Goal: Task Accomplishment & Management: Manage account settings

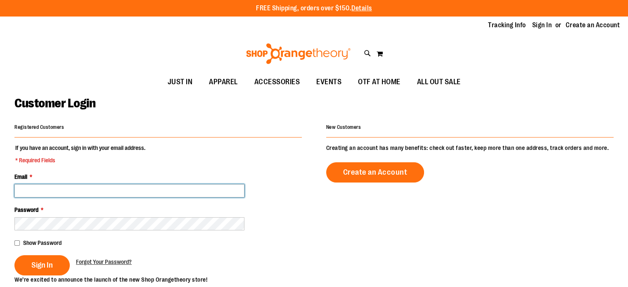
click at [137, 191] on input "Email *" at bounding box center [129, 190] width 230 height 13
type input "**********"
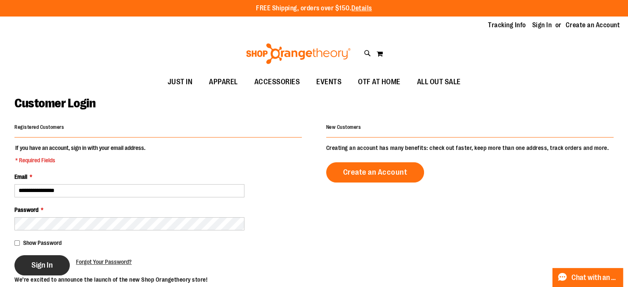
click at [42, 268] on span "Sign In" at bounding box center [41, 264] width 21 height 9
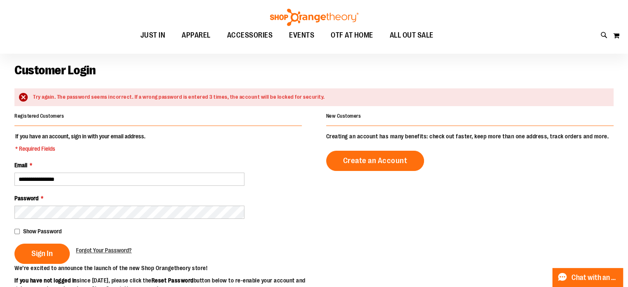
scroll to position [124, 0]
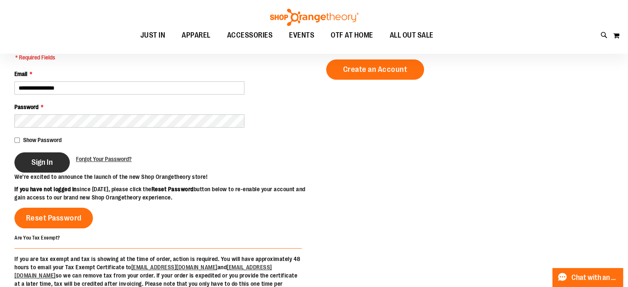
click at [39, 161] on span "Sign In" at bounding box center [41, 162] width 21 height 9
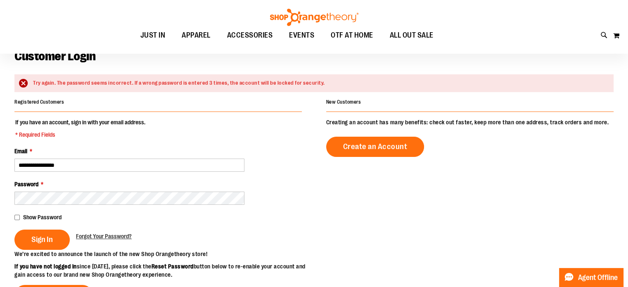
scroll to position [83, 0]
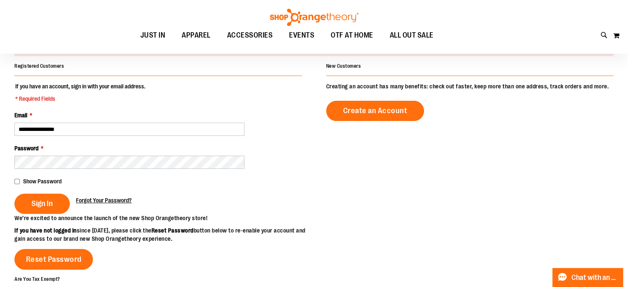
click at [109, 198] on span "Forgot Your Password?" at bounding box center [104, 200] width 56 height 7
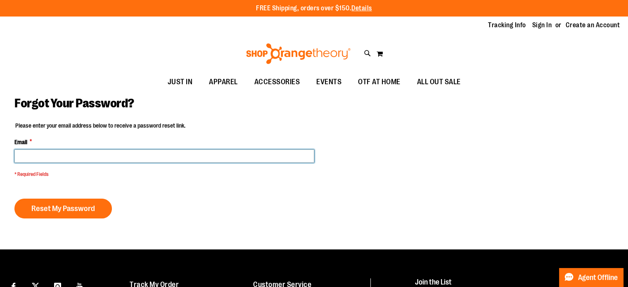
click at [118, 152] on input "Email *" at bounding box center [164, 155] width 300 height 13
type input "**********"
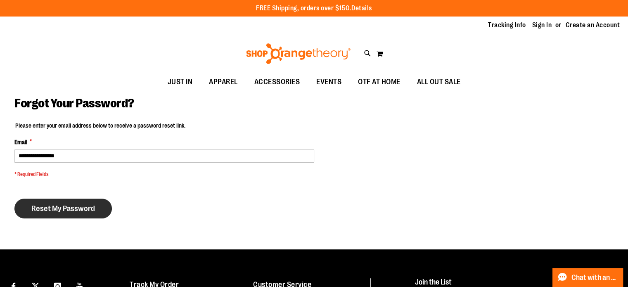
click at [88, 201] on button "Reset My Password" at bounding box center [62, 208] width 97 height 20
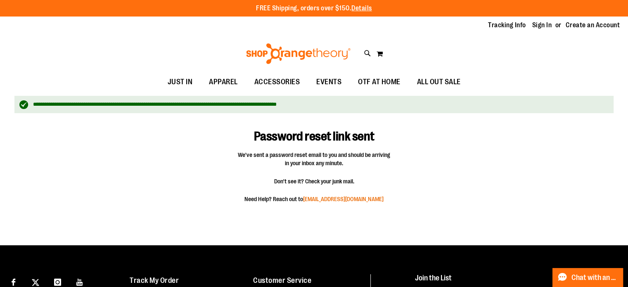
click at [349, 198] on link "[EMAIL_ADDRESS][DOMAIN_NAME]" at bounding box center [343, 199] width 80 height 7
drag, startPoint x: 305, startPoint y: 201, endPoint x: 392, endPoint y: 201, distance: 86.6
click at [392, 201] on fieldset "Password reset link sent We've sent a password reset email to you and should be…" at bounding box center [313, 165] width 193 height 96
copy link "[EMAIL_ADDRESS][DOMAIN_NAME]"
